Goal: Task Accomplishment & Management: Manage account settings

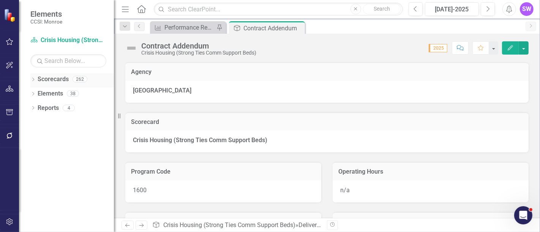
click at [32, 77] on div "Dropdown" at bounding box center [32, 80] width 5 height 6
click at [39, 93] on icon "Dropdown" at bounding box center [37, 93] width 6 height 5
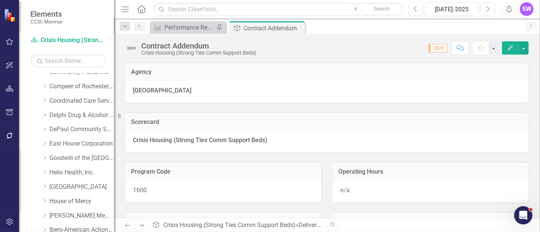
scroll to position [84, 0]
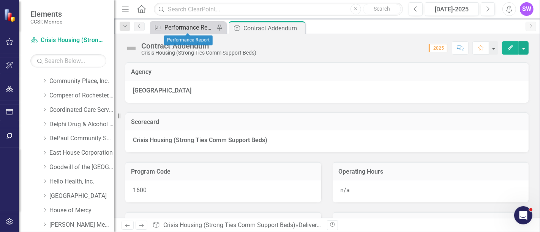
click at [197, 25] on div "Performance Report" at bounding box center [189, 27] width 50 height 9
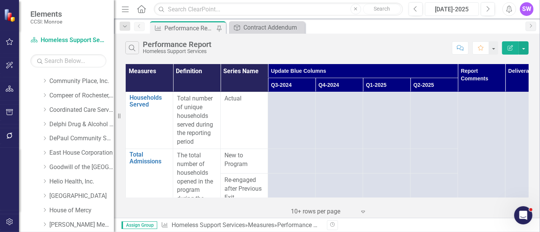
click at [463, 8] on div "Jul-2025" at bounding box center [452, 9] width 49 height 9
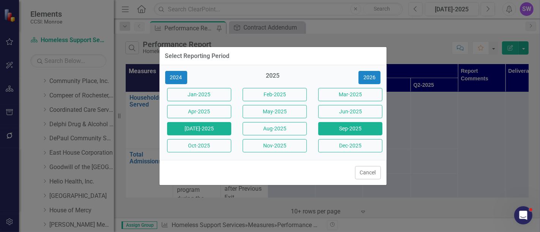
click at [369, 127] on button "Sep-2025" at bounding box center [350, 128] width 64 height 13
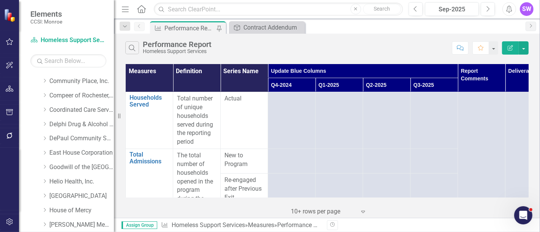
click at [188, 27] on div "Performance Report" at bounding box center [189, 28] width 50 height 9
click at [255, 24] on div "Contract Addendum" at bounding box center [268, 27] width 50 height 9
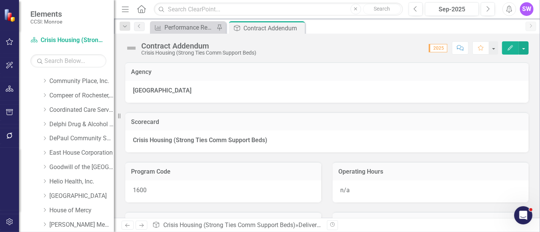
click at [0, 0] on icon "Close" at bounding box center [0, 0] width 0 height 0
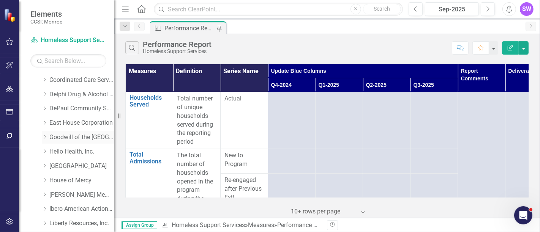
scroll to position [169, 0]
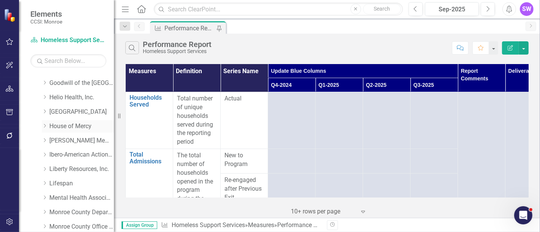
click at [46, 124] on icon "Dropdown" at bounding box center [45, 126] width 6 height 5
click at [70, 125] on link "House of Mercy" at bounding box center [81, 126] width 65 height 9
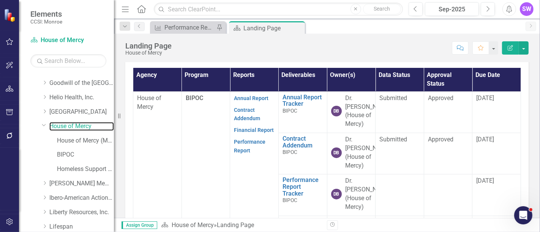
scroll to position [258, 0]
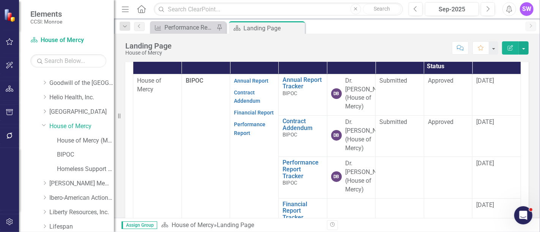
drag, startPoint x: 515, startPoint y: 129, endPoint x: 513, endPoint y: 146, distance: 16.8
click at [514, 149] on div "Agency Program Reports Deliverables Owner(s) Data Status Approval Status Due Da…" at bounding box center [326, 148] width 403 height 206
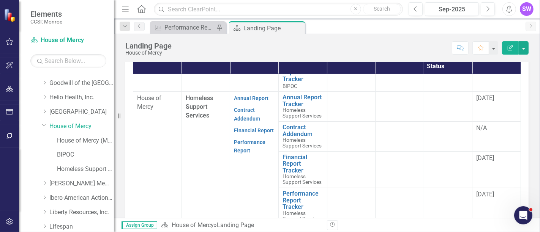
drag, startPoint x: 513, startPoint y: 133, endPoint x: 4, endPoint y: 9, distance: 523.2
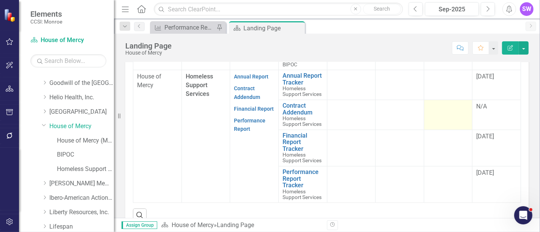
scroll to position [195, 0]
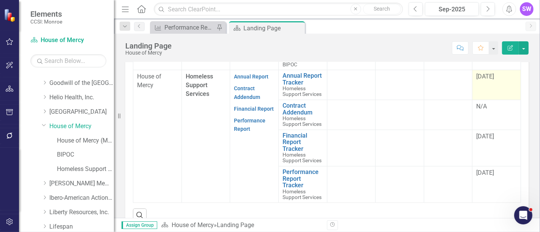
click at [486, 80] on span "2/1/25" at bounding box center [485, 76] width 18 height 7
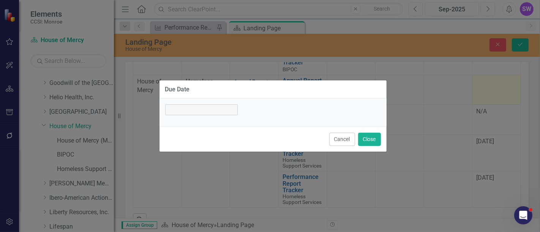
scroll to position [284, 0]
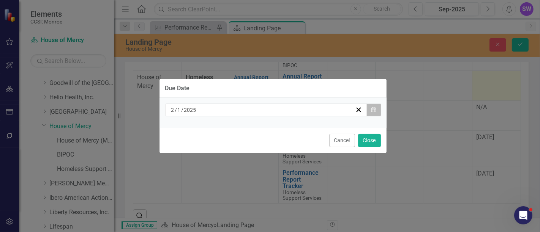
click at [377, 111] on button "Calendar" at bounding box center [373, 110] width 14 height 13
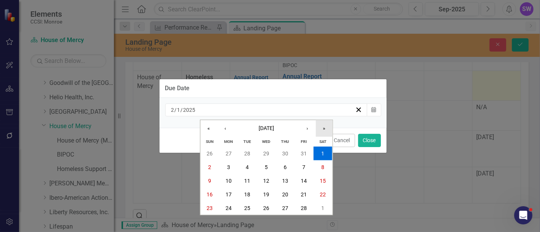
click at [321, 127] on button "»" at bounding box center [324, 128] width 17 height 17
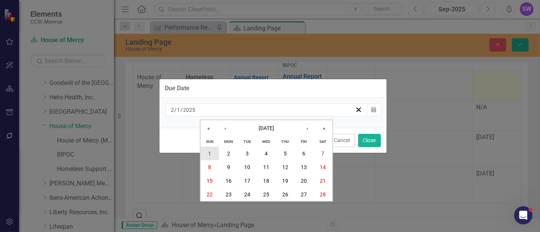
click at [211, 152] on button "1" at bounding box center [209, 154] width 19 height 14
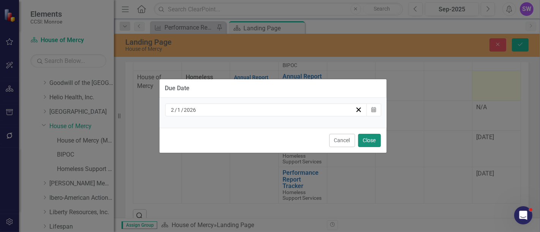
click at [372, 142] on button "Close" at bounding box center [369, 140] width 23 height 13
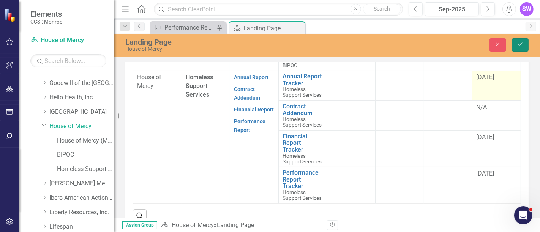
click at [523, 42] on button "Save" at bounding box center [520, 44] width 17 height 13
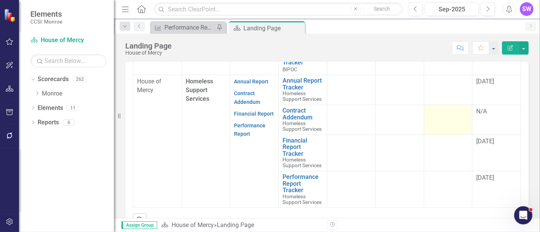
scroll to position [195, 0]
click at [415, 6] on icon "Previous" at bounding box center [415, 9] width 4 height 7
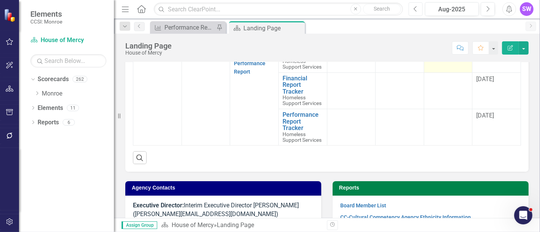
scroll to position [195, 0]
click at [414, 7] on icon "Previous" at bounding box center [415, 9] width 4 height 7
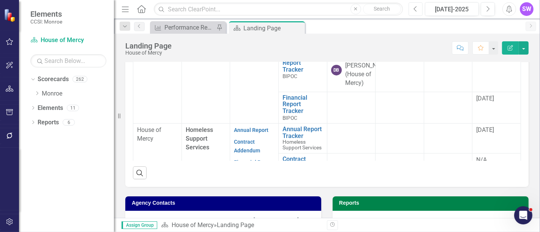
scroll to position [26, 0]
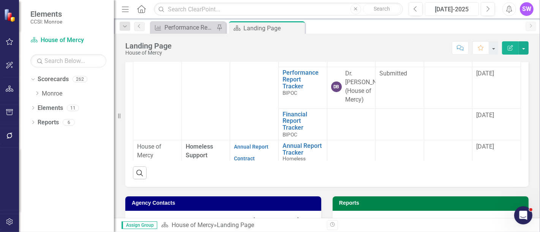
click at [459, 9] on div "Jul-2025" at bounding box center [452, 9] width 49 height 9
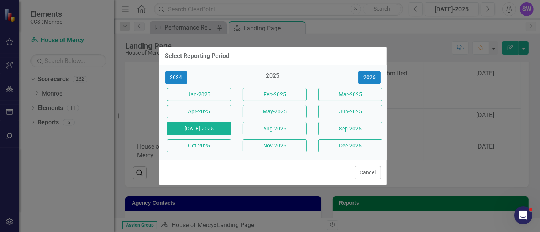
click at [359, 127] on button "Sep-2025" at bounding box center [350, 128] width 64 height 13
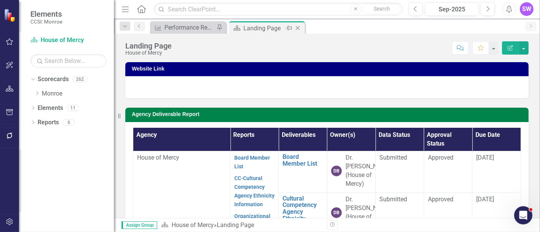
click at [261, 28] on div "Landing Page" at bounding box center [263, 28] width 41 height 9
click at [265, 27] on div "Landing Page" at bounding box center [263, 28] width 41 height 9
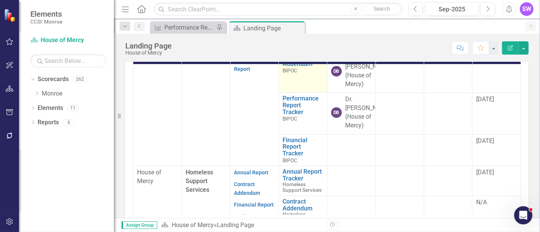
scroll to position [169, 0]
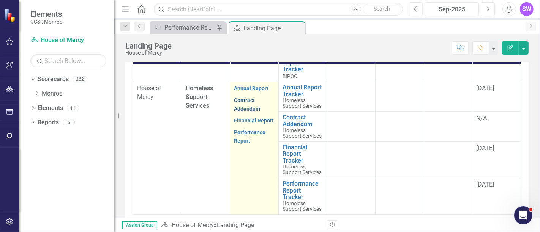
click at [247, 112] on link "Contract Addendum" at bounding box center [247, 104] width 26 height 15
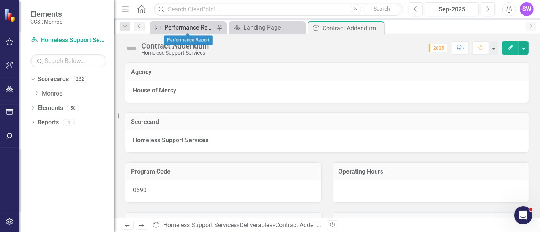
click at [182, 25] on div "Performance Report" at bounding box center [189, 27] width 50 height 9
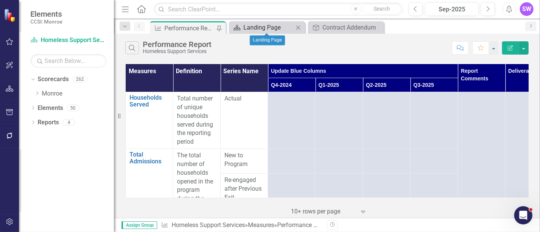
click at [281, 28] on div "Landing Page" at bounding box center [268, 27] width 50 height 9
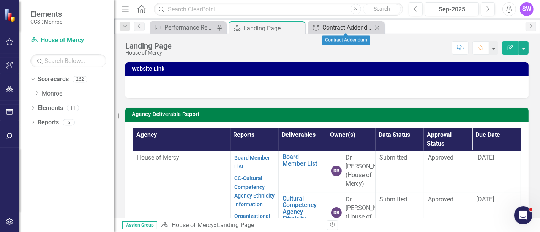
click at [347, 27] on div "Contract Addendum" at bounding box center [347, 27] width 50 height 9
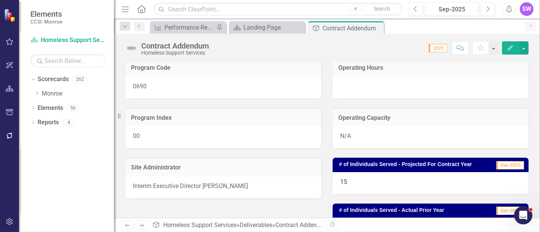
scroll to position [84, 0]
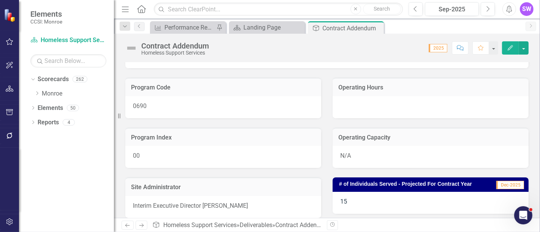
click at [363, 102] on div at bounding box center [431, 107] width 196 height 22
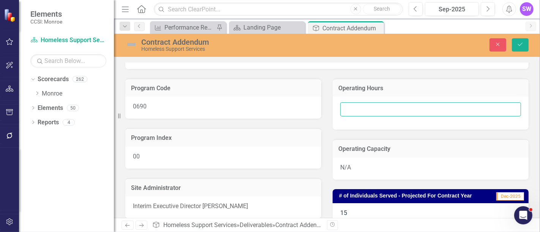
click at [363, 107] on input "text" at bounding box center [430, 110] width 181 height 14
type input "24/7"
click at [527, 43] on button "Save" at bounding box center [520, 44] width 17 height 13
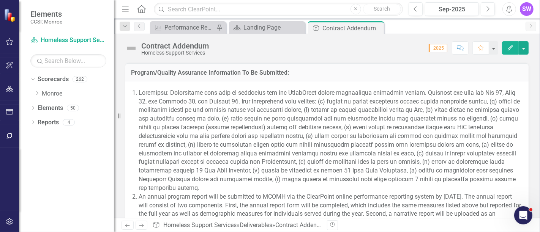
scroll to position [825, 0]
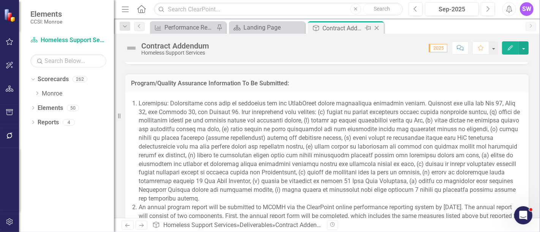
click at [354, 30] on div "Contract Addendum" at bounding box center [342, 28] width 41 height 9
click at [333, 137] on li at bounding box center [330, 151] width 382 height 104
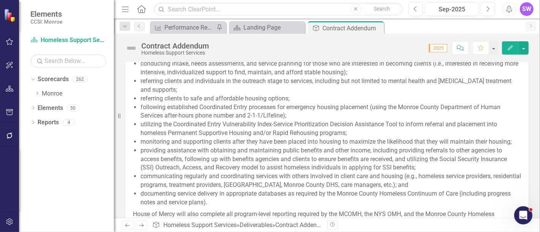
click at [448, 103] on li "referring clients to safe and affordable housing options;" at bounding box center [330, 99] width 380 height 9
click at [431, 138] on li "utilizing the Coordinated Entry Vulnerability Index-Service Prioritization Deci…" at bounding box center [330, 128] width 380 height 17
click at [141, 138] on li "utilizing the Coordinated Entry Vulnerability Index-Service Prioritization Deci…" at bounding box center [330, 128] width 380 height 17
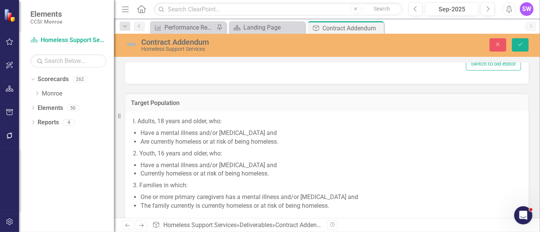
type textarea "<p>House of Mercy, located at 285 Ormond St, Rochester, NY 14605, will provide …"
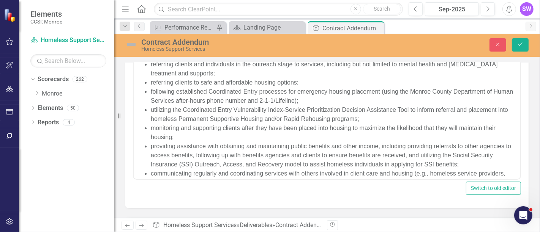
scroll to position [42, 0]
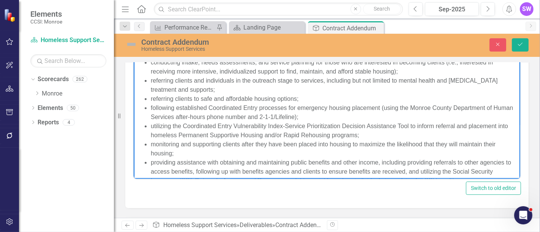
click at [150, 127] on ul "conducting community outreach using evidence-based strategies to locate, engage…" at bounding box center [326, 131] width 383 height 182
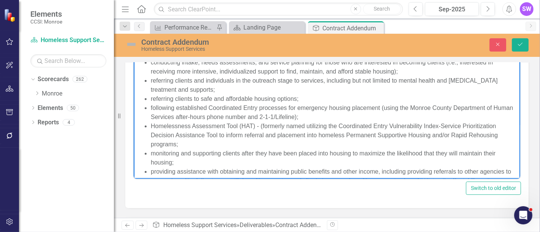
click at [151, 127] on li "Homelessness Assessment Tool (HAT) - (formerly named utilizing the Coordinated …" at bounding box center [334, 135] width 368 height 27
click at [289, 126] on li "Utilizing the Homelessness Assessment Tool (HAT) - (formerly named utilizing th…" at bounding box center [334, 135] width 368 height 27
click at [339, 125] on li "Utilizing the Homelessness Assessment Tool (HAT) - (formerly named utilizing th…" at bounding box center [334, 135] width 368 height 27
drag, startPoint x: 251, startPoint y: 137, endPoint x: 257, endPoint y: 139, distance: 6.1
click at [252, 137] on li "Utilizing the Homelessness Assessment Tool (HAT) - (formerly named the Coordina…" at bounding box center [334, 135] width 368 height 27
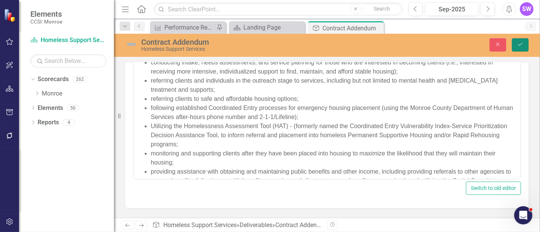
click at [523, 43] on icon "Save" at bounding box center [520, 44] width 7 height 5
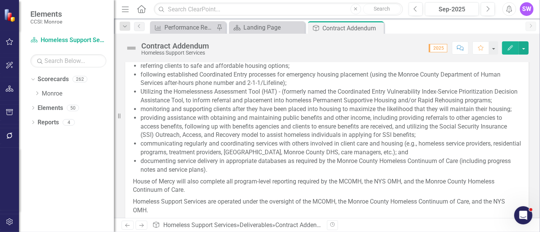
scroll to position [337, 0]
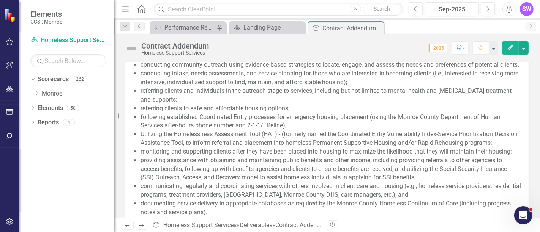
click at [286, 148] on li "Utilizing the Homelessness Assessment Tool (HAT) - (formerly named the Coordina…" at bounding box center [330, 138] width 380 height 17
click at [285, 148] on li "Utilizing the Homelessness Assessment Tool (HAT) - (formerly named the Coordina…" at bounding box center [330, 138] width 380 height 17
click at [259, 148] on li "Utilizing the Homelessness Assessment Tool (HAT) - (formerly named the Coordina…" at bounding box center [330, 138] width 380 height 17
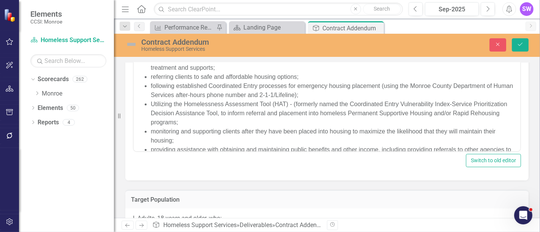
scroll to position [24, 0]
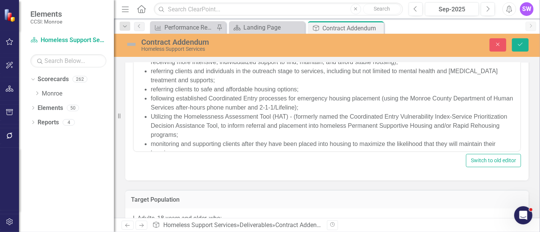
click at [252, 124] on li "Utilizing the Homelessness Assessment Tool (HAT) - (formerly named the Coordina…" at bounding box center [334, 125] width 368 height 27
click at [525, 43] on button "Save" at bounding box center [520, 44] width 17 height 13
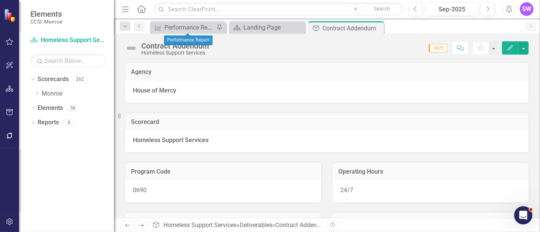
click at [181, 22] on div "Measure Performance Report Pin" at bounding box center [188, 27] width 76 height 13
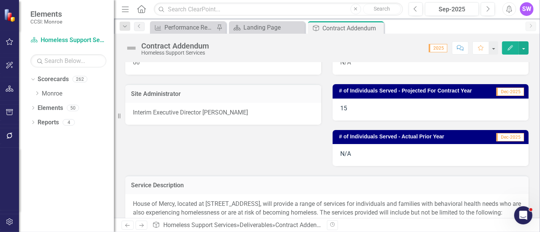
scroll to position [169, 0]
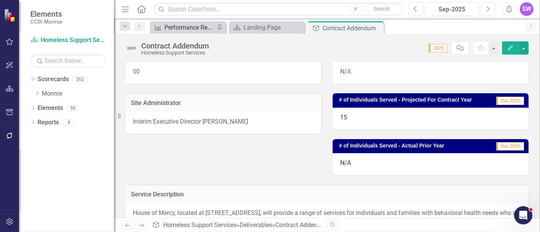
click at [203, 24] on div "Performance Report" at bounding box center [189, 27] width 50 height 9
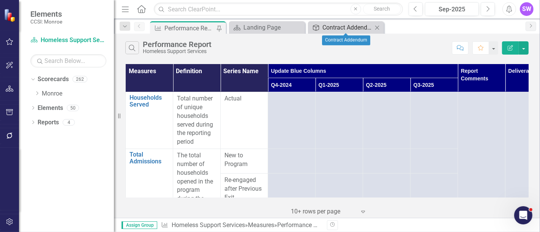
click at [363, 28] on div "Contract Addendum" at bounding box center [347, 27] width 50 height 9
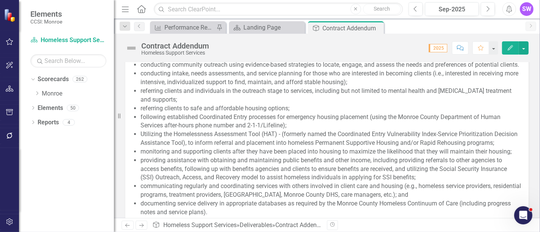
scroll to position [380, 0]
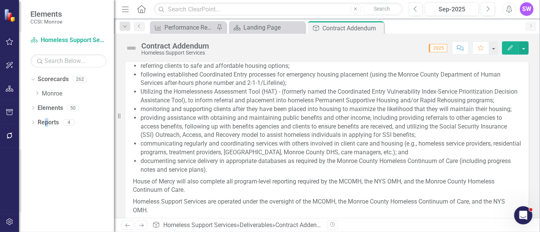
click at [46, 157] on div "Dropdown Scorecards 262 Dropdown Monroe Dropdown Catholic Charities Family & Co…" at bounding box center [66, 152] width 95 height 159
drag, startPoint x: 382, startPoint y: 82, endPoint x: 458, endPoint y: 50, distance: 81.9
click at [382, 71] on li "referring clients to safe and affordable housing options;" at bounding box center [330, 66] width 380 height 9
click at [517, 112] on div "House of Mercy, located at 285 Ormond St, Rochester, NY 14605, will provide a r…" at bounding box center [326, 145] width 403 height 306
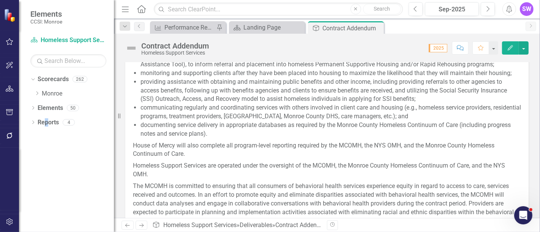
scroll to position [413, 0]
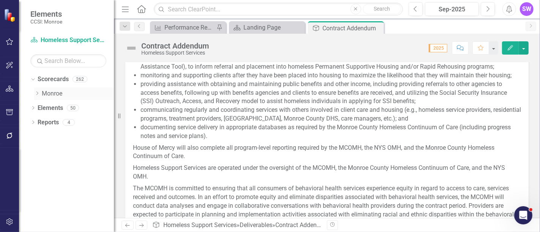
click at [37, 92] on icon "Dropdown" at bounding box center [37, 93] width 6 height 5
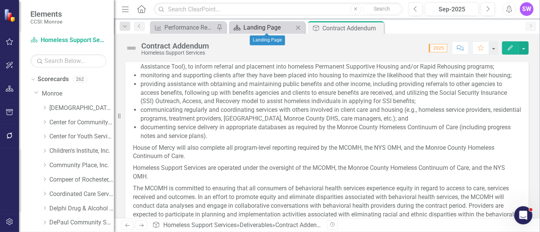
click at [266, 25] on div "Landing Page" at bounding box center [268, 27] width 50 height 9
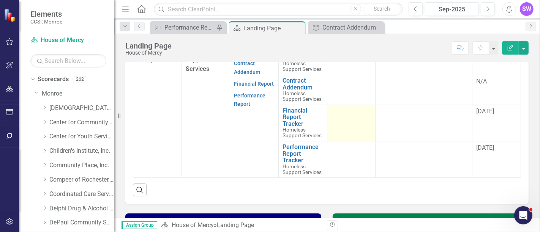
scroll to position [189, 0]
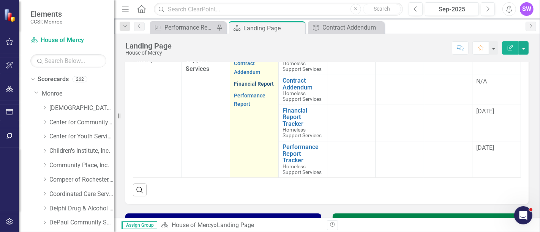
click at [240, 87] on link "Financial Report" at bounding box center [254, 84] width 40 height 6
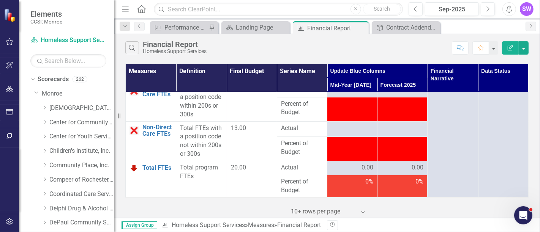
scroll to position [2222, 0]
click at [409, 27] on div "Contract Addendum" at bounding box center [407, 27] width 43 height 9
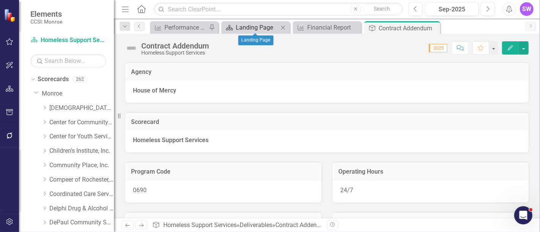
click at [260, 27] on div "Landing Page" at bounding box center [257, 27] width 43 height 9
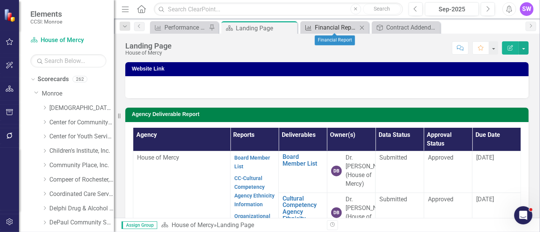
click at [335, 29] on div "Financial Report" at bounding box center [336, 27] width 43 height 9
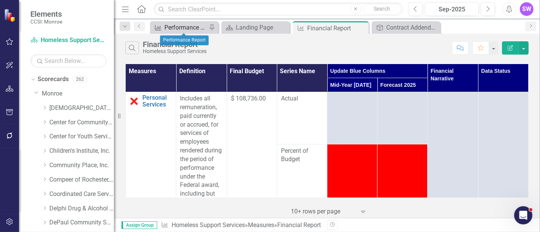
click at [175, 25] on div "Performance Report" at bounding box center [185, 27] width 43 height 9
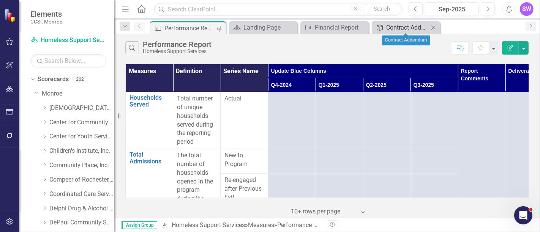
click at [400, 27] on div "Contract Addendum" at bounding box center [407, 27] width 43 height 9
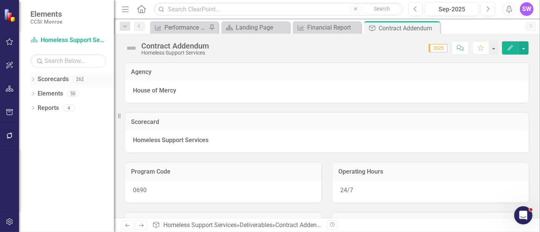
click at [31, 78] on icon "Dropdown" at bounding box center [32, 80] width 5 height 4
click at [38, 92] on icon "Dropdown" at bounding box center [37, 93] width 6 height 5
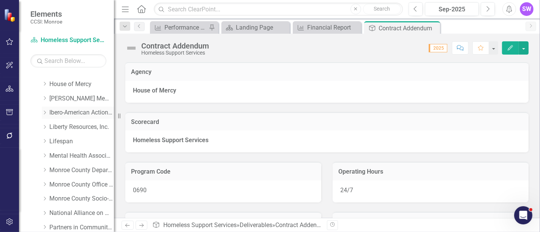
scroll to position [169, 0]
click at [46, 125] on icon at bounding box center [45, 126] width 2 height 4
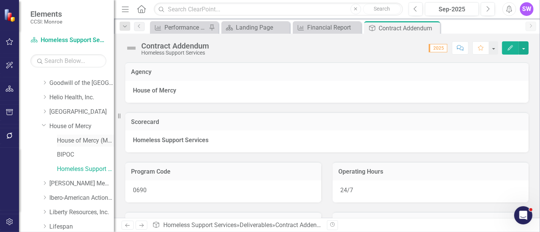
click at [75, 138] on link "House of Mercy (MCOMH Internal)" at bounding box center [85, 141] width 57 height 9
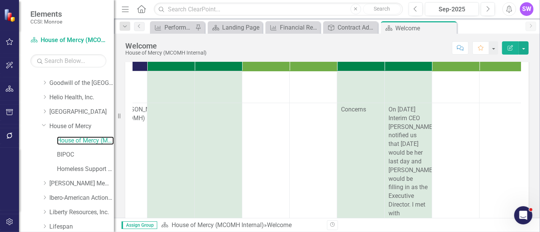
scroll to position [78, 0]
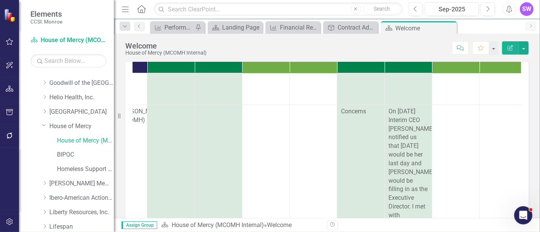
drag, startPoint x: 437, startPoint y: 137, endPoint x: 514, endPoint y: 137, distance: 77.1
click at [514, 137] on div "Measures Owner(s) Last Updated By Q1 Benchmark Q1 Note Q2 Benchmark Q2 Note Q3 …" at bounding box center [327, 137] width 388 height 174
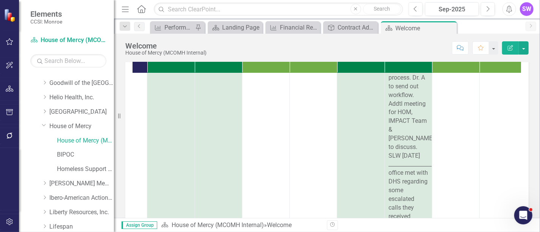
scroll to position [441, 128]
